Goal: Task Accomplishment & Management: Manage account settings

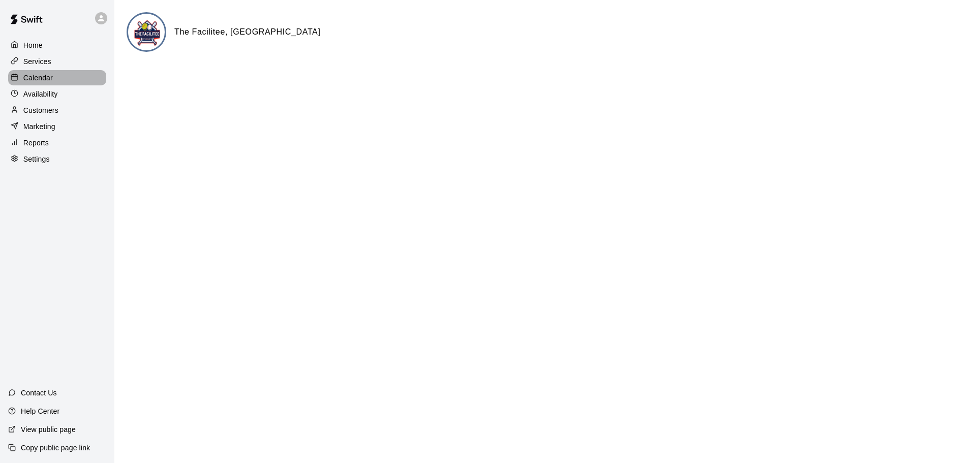
click at [42, 75] on p "Calendar" at bounding box center [37, 78] width 29 height 10
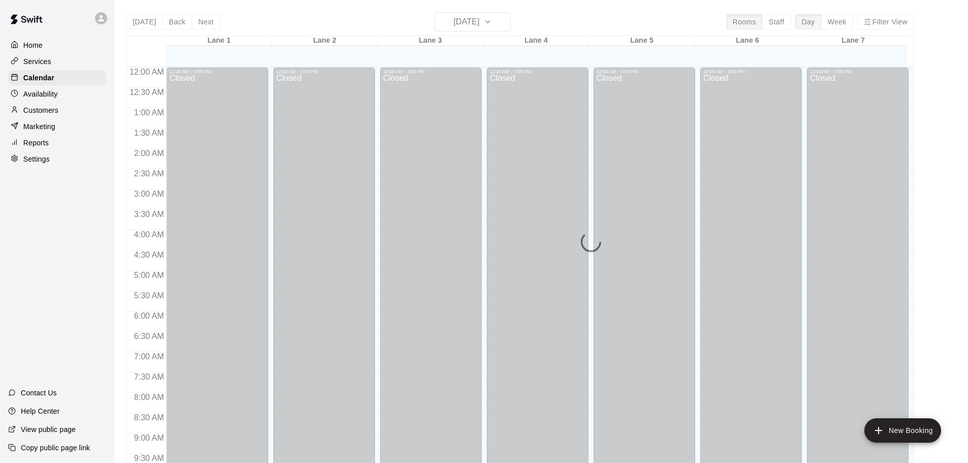
scroll to position [538, 0]
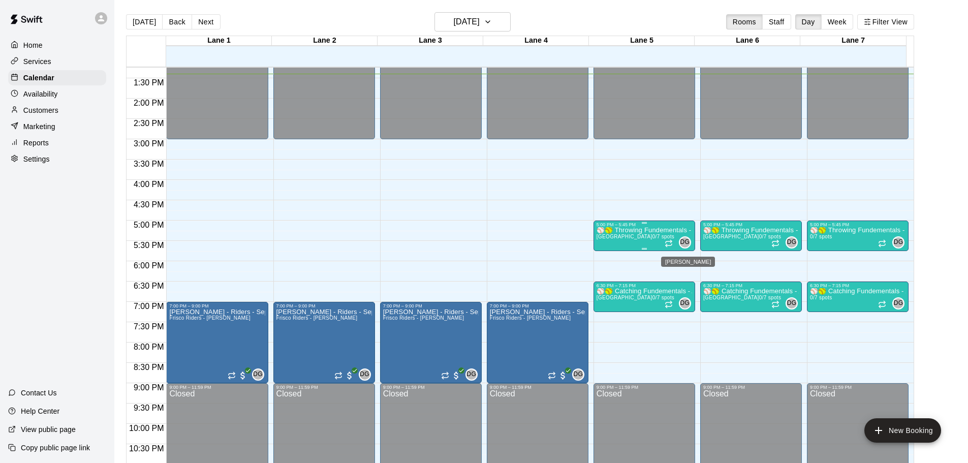
click at [682, 244] on span "DG" at bounding box center [685, 242] width 10 height 10
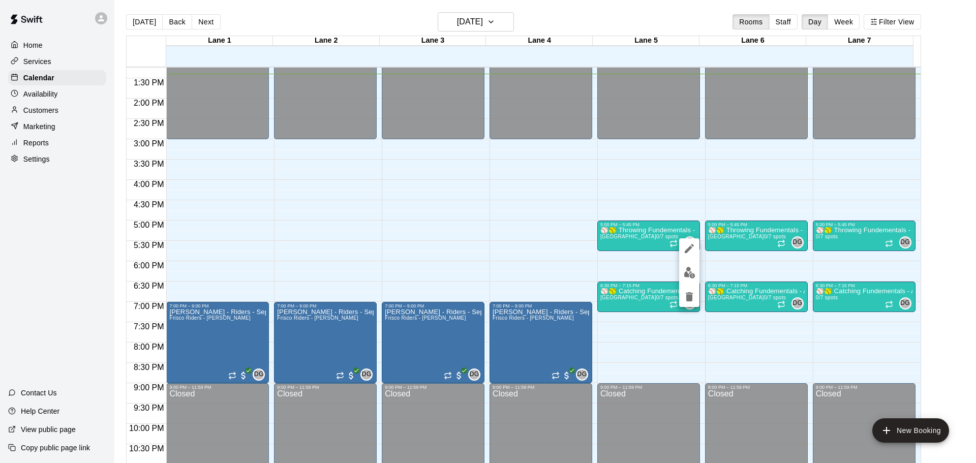
click at [38, 64] on div at bounding box center [488, 231] width 976 height 463
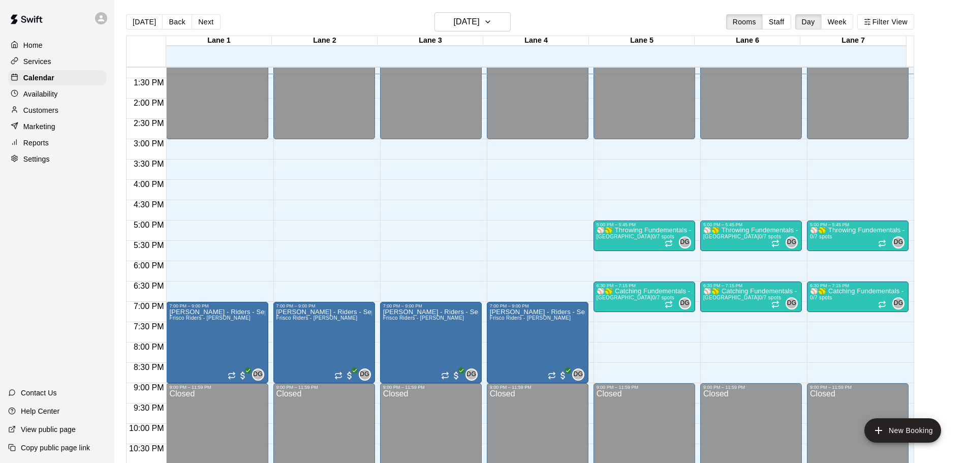
click at [41, 64] on p "Services" at bounding box center [37, 61] width 28 height 10
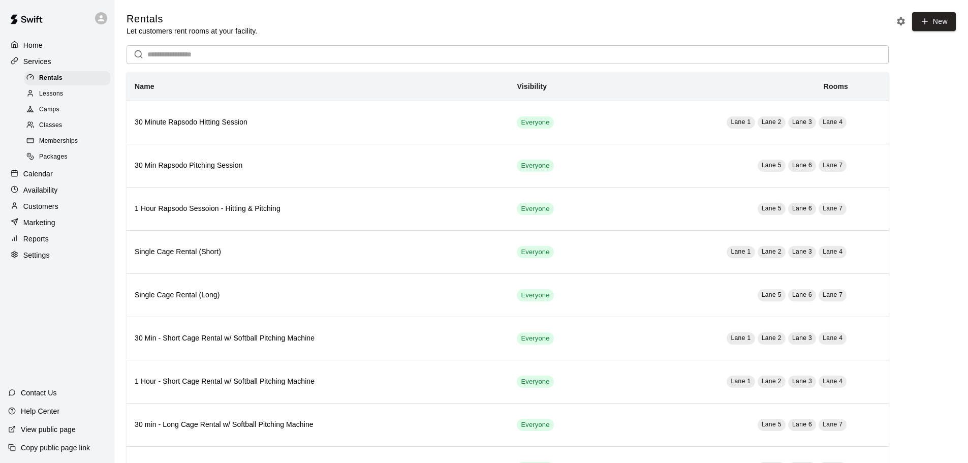
click at [53, 127] on span "Classes" at bounding box center [50, 125] width 23 height 10
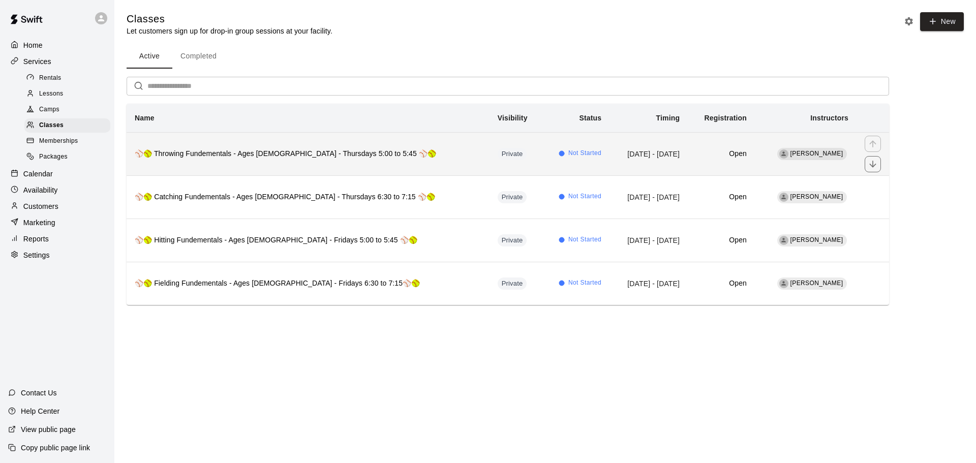
click at [309, 156] on h6 "⚾🥎 Throwing Fundementals - Ages [DEMOGRAPHIC_DATA] - Thursdays 5:00 to 5:45 ⚾🥎" at bounding box center [308, 153] width 347 height 11
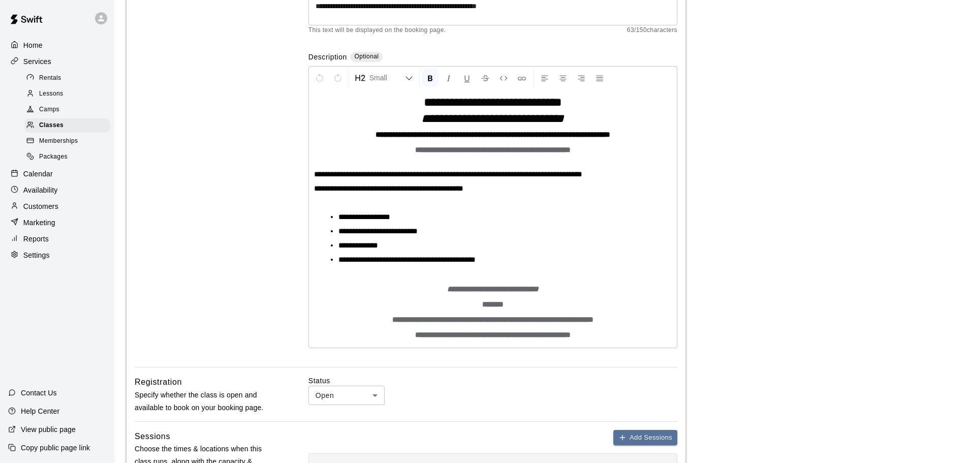
scroll to position [152, 0]
click at [34, 50] on p "Home" at bounding box center [32, 45] width 19 height 10
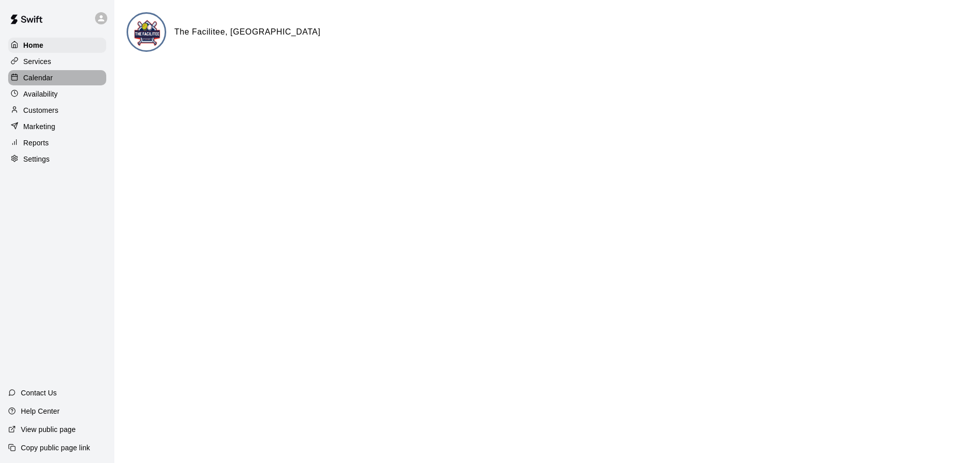
click at [34, 79] on p "Calendar" at bounding box center [37, 78] width 29 height 10
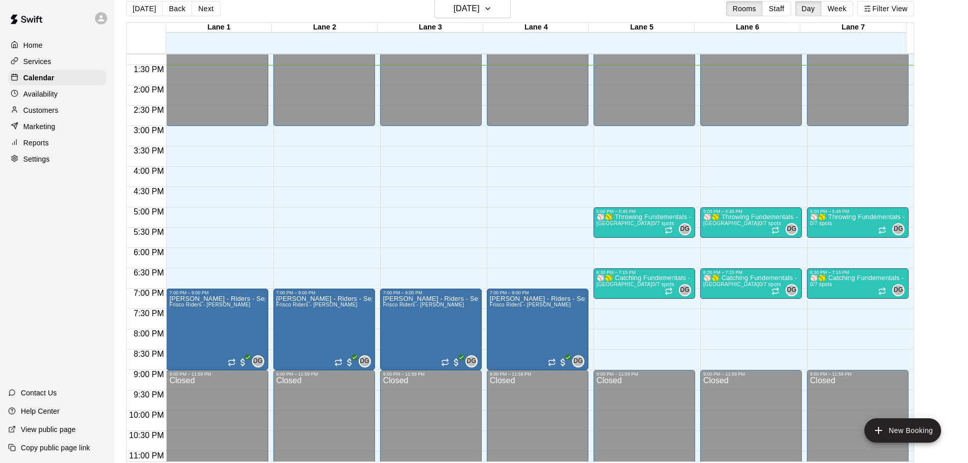
scroll to position [16, 0]
